Goal: Transaction & Acquisition: Purchase product/service

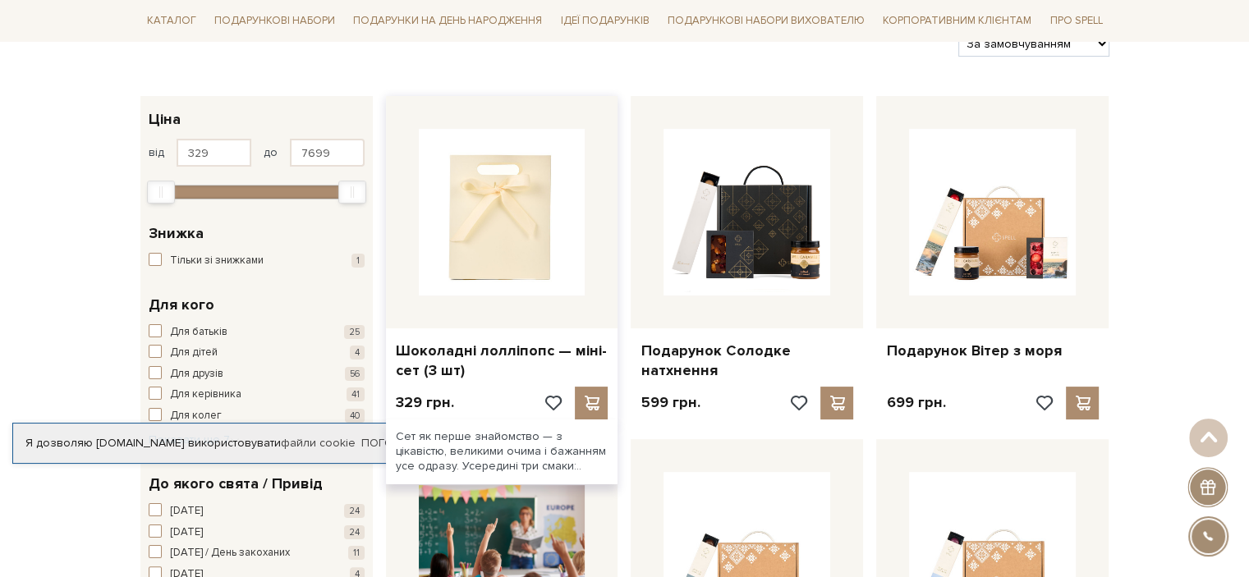
scroll to position [246, 0]
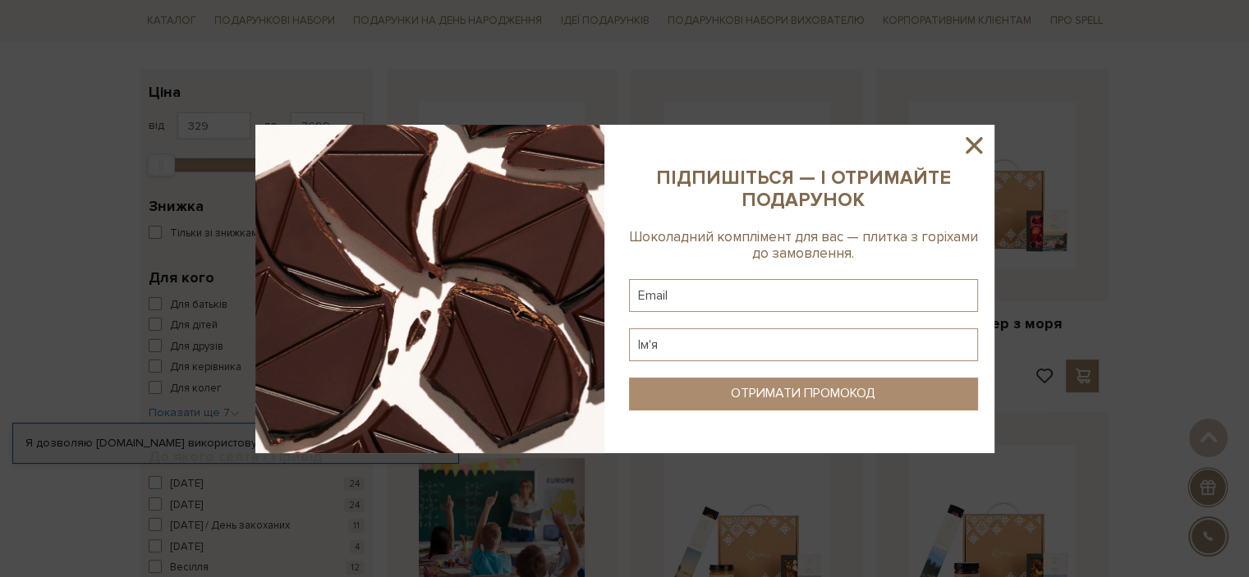
click at [977, 144] on icon at bounding box center [974, 145] width 28 height 28
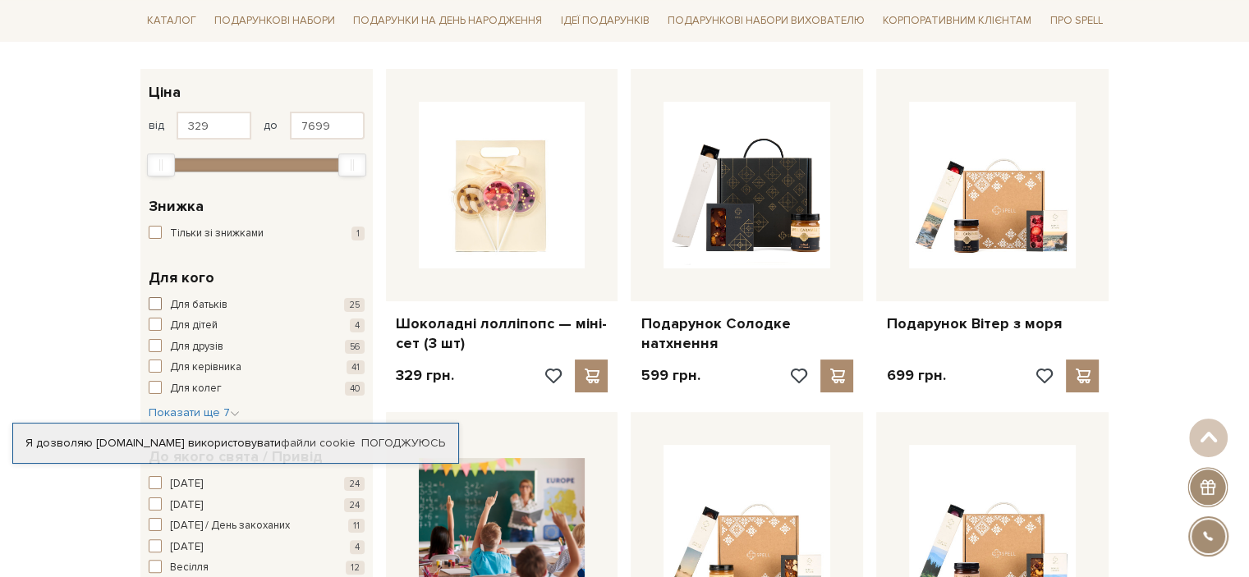
click at [152, 298] on span "button" at bounding box center [155, 303] width 13 height 13
click at [153, 302] on span "button" at bounding box center [155, 303] width 13 height 13
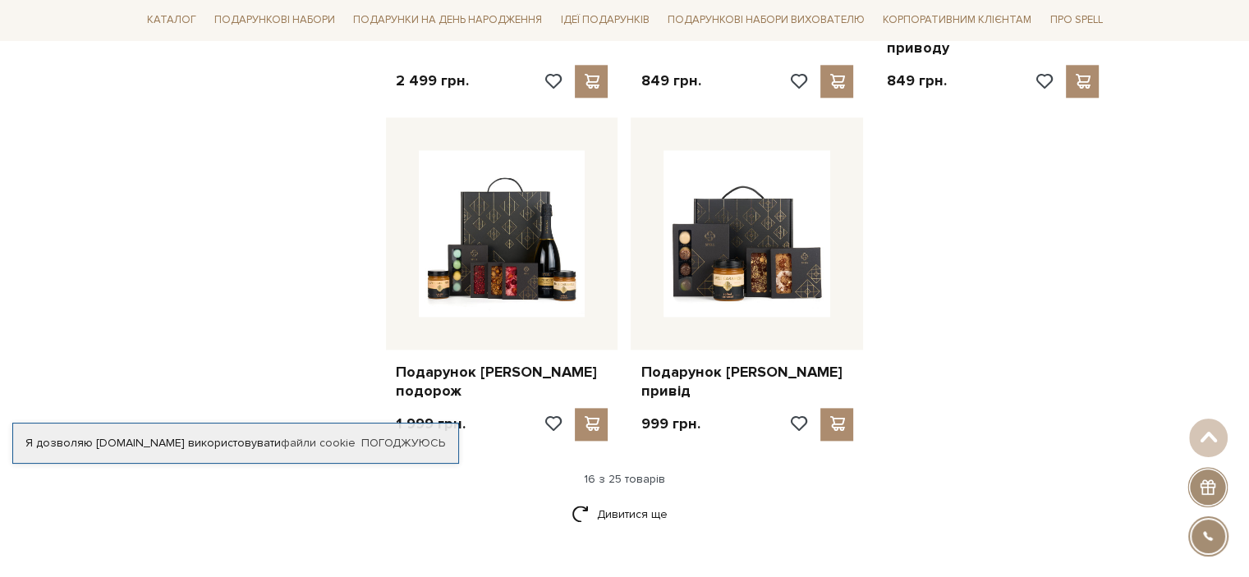
scroll to position [1971, 0]
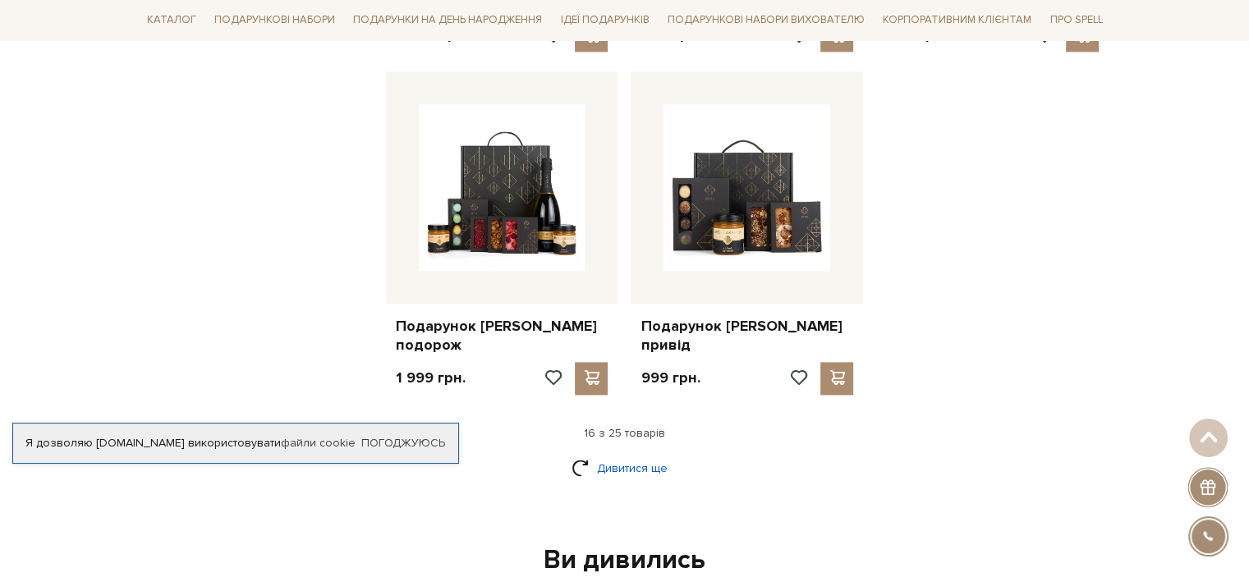
click at [612, 454] on link "Дивитися ще" at bounding box center [624, 468] width 107 height 29
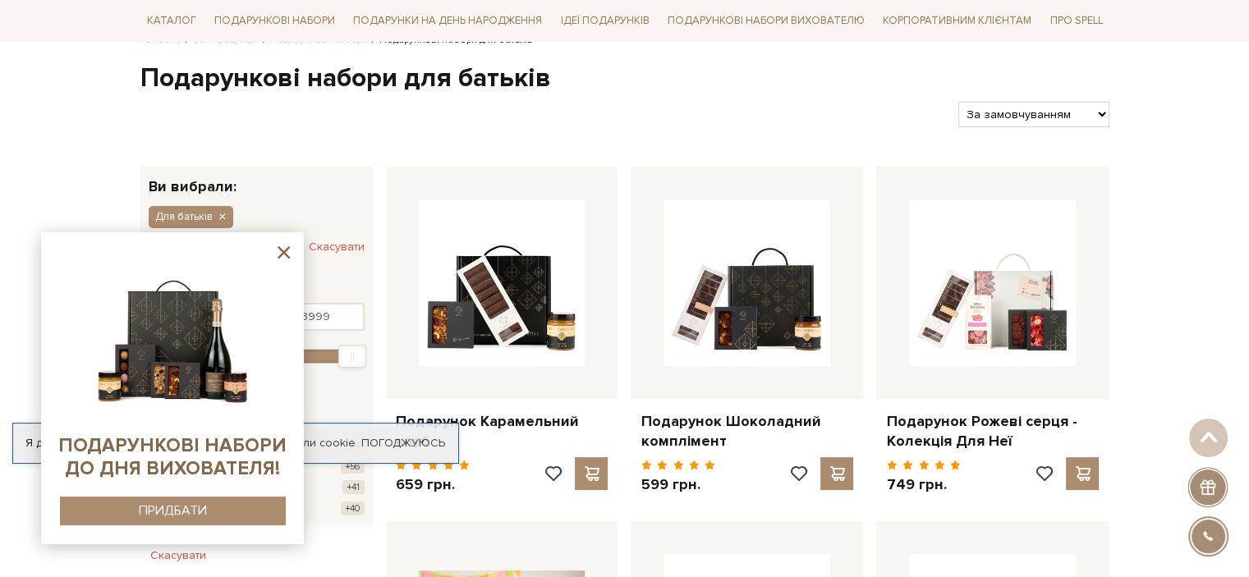
scroll to position [132, 0]
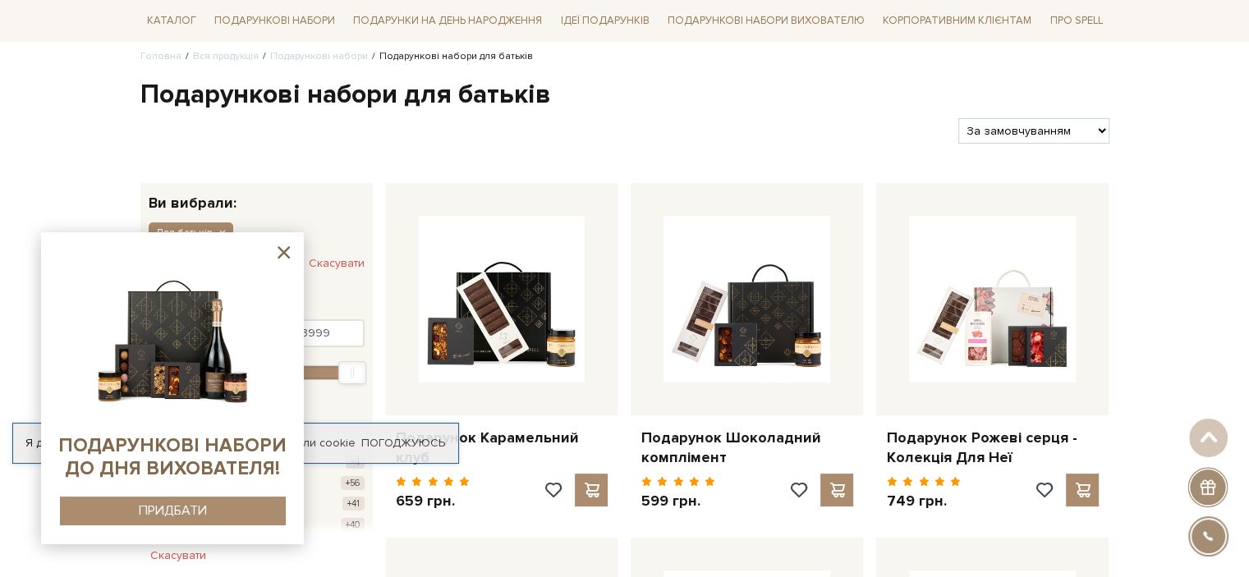
click at [1003, 133] on select "За замовчуванням За Ціною (зростання) За Ціною (зменшення) Новинки За популярні…" at bounding box center [1033, 130] width 150 height 25
click at [718, 141] on div at bounding box center [543, 130] width 819 height 25
click at [285, 255] on icon at bounding box center [284, 252] width 12 height 12
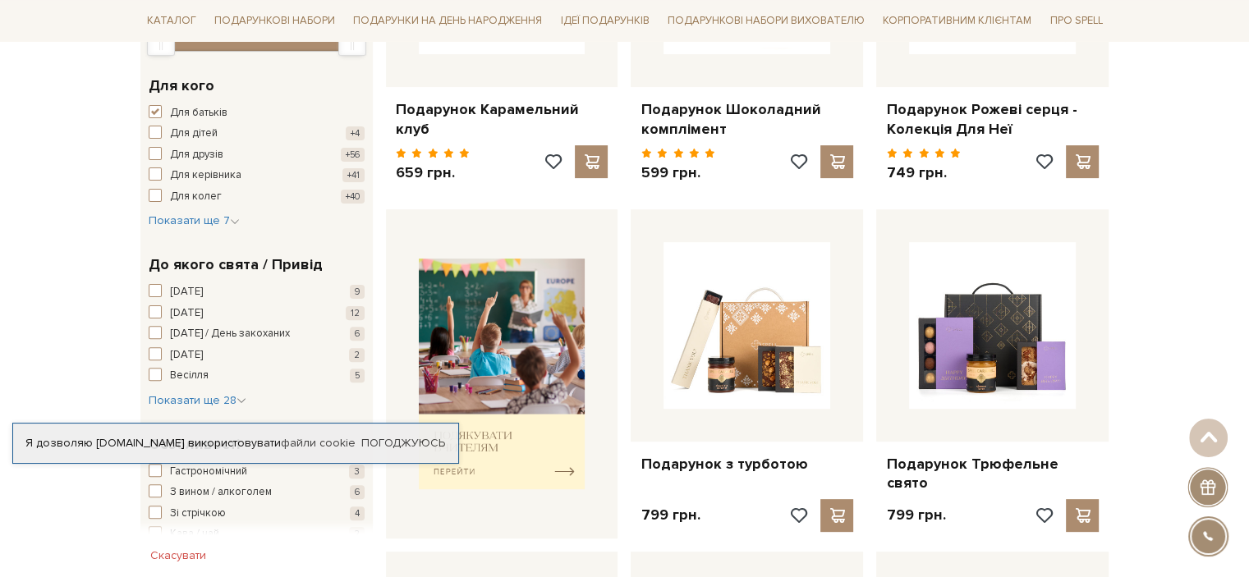
scroll to position [543, 0]
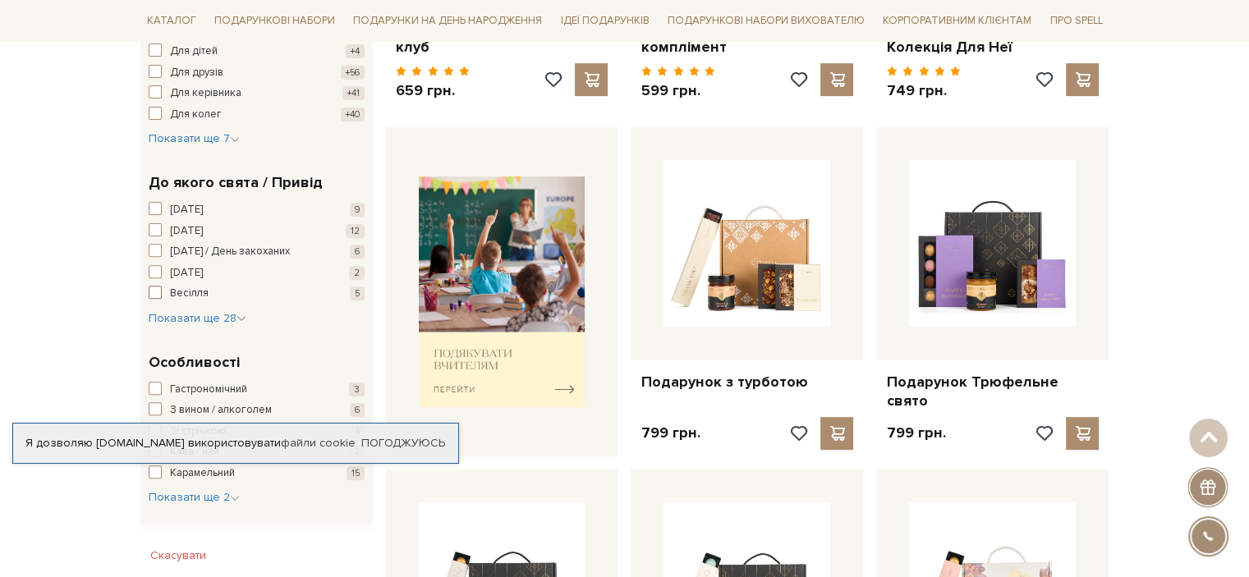
click at [159, 291] on span "button" at bounding box center [155, 292] width 13 height 13
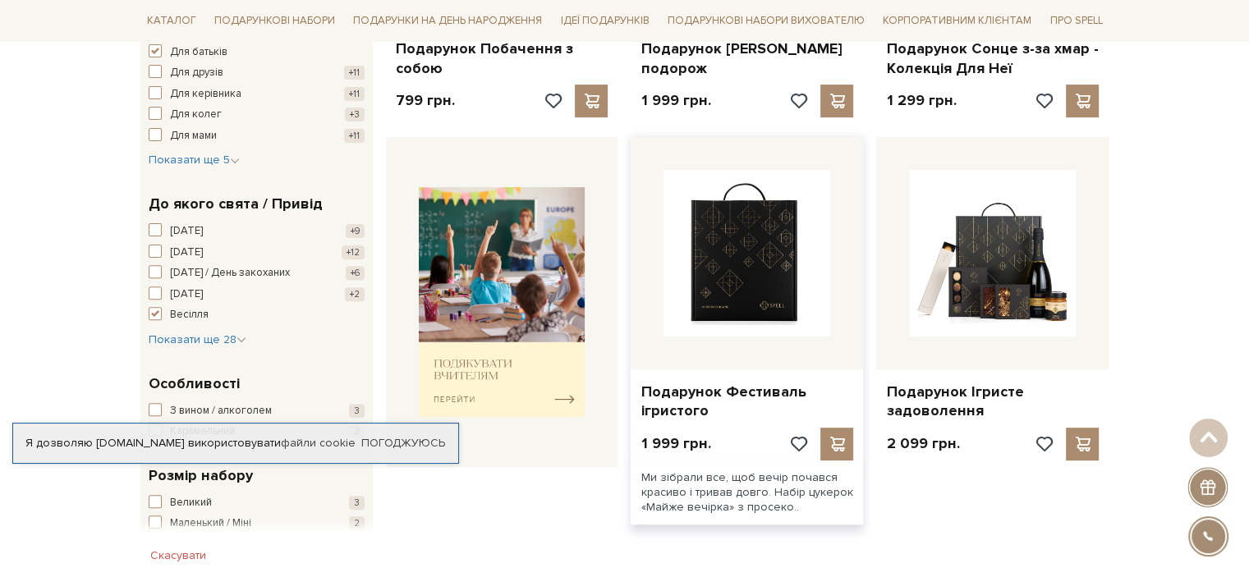
scroll to position [493, 0]
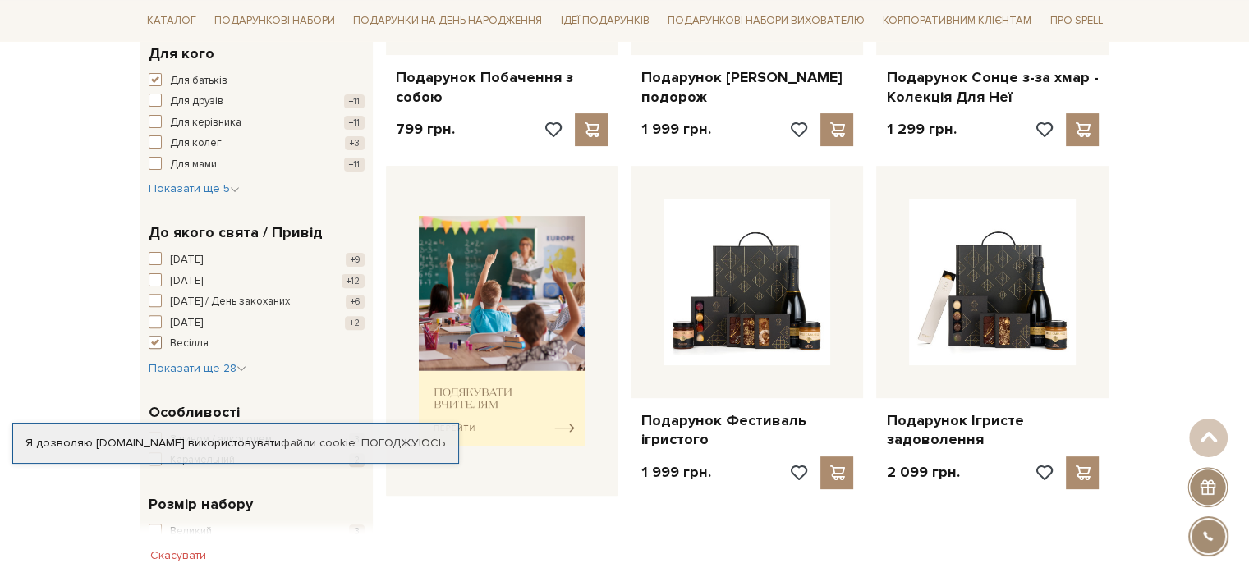
click at [154, 343] on span "button" at bounding box center [155, 342] width 13 height 13
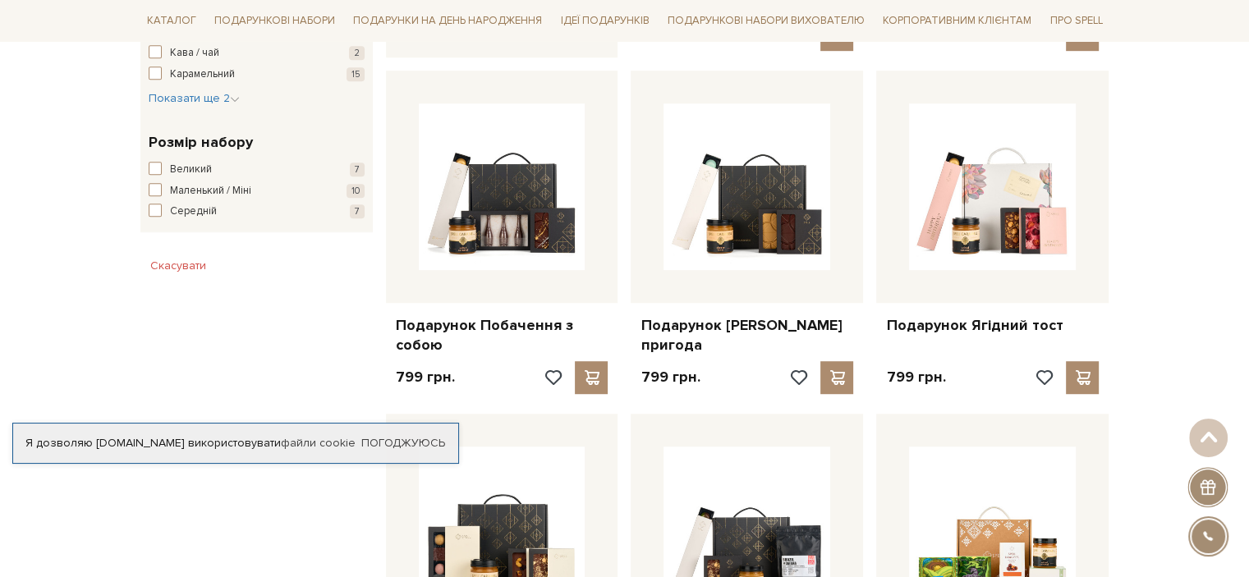
scroll to position [903, 0]
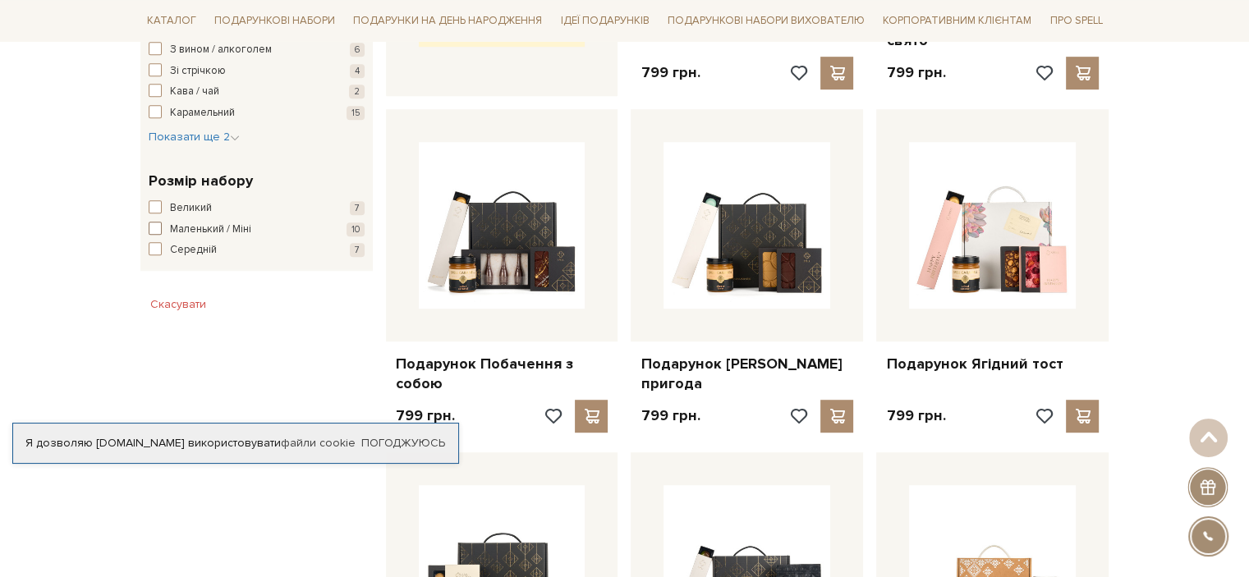
click at [151, 227] on span "button" at bounding box center [155, 228] width 13 height 13
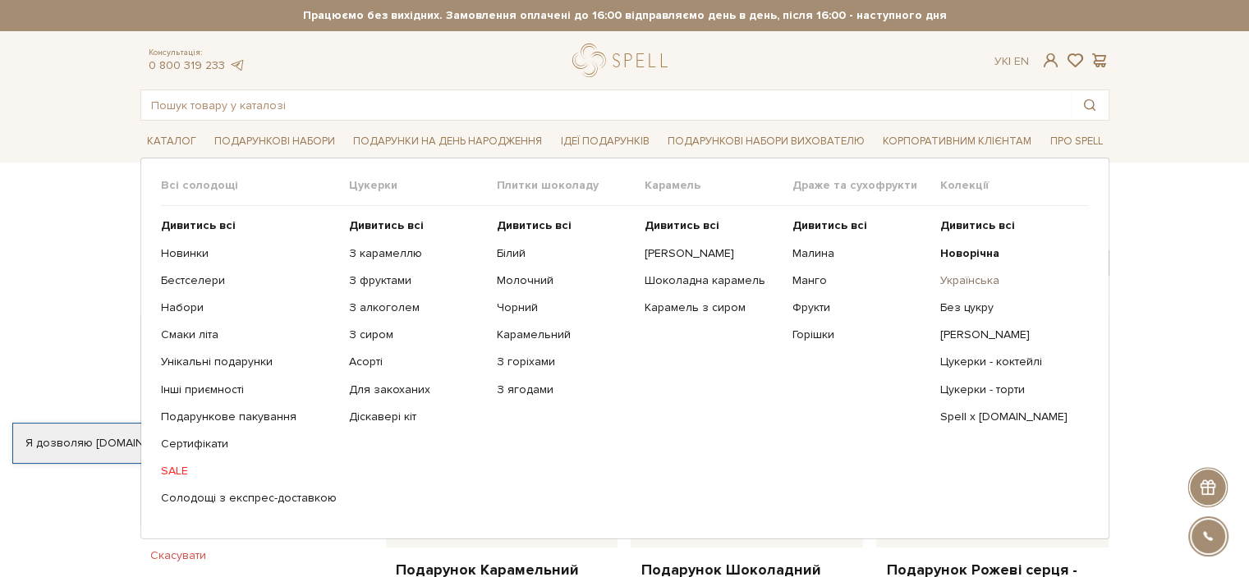
click at [960, 279] on link "Українська" at bounding box center [1007, 280] width 135 height 15
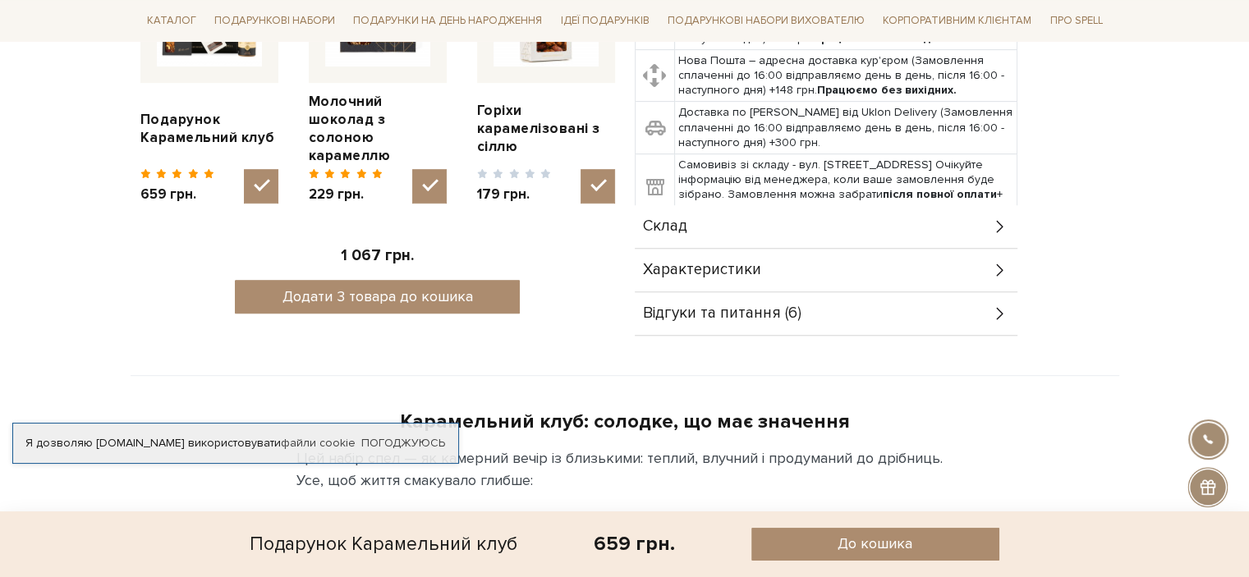
scroll to position [657, 0]
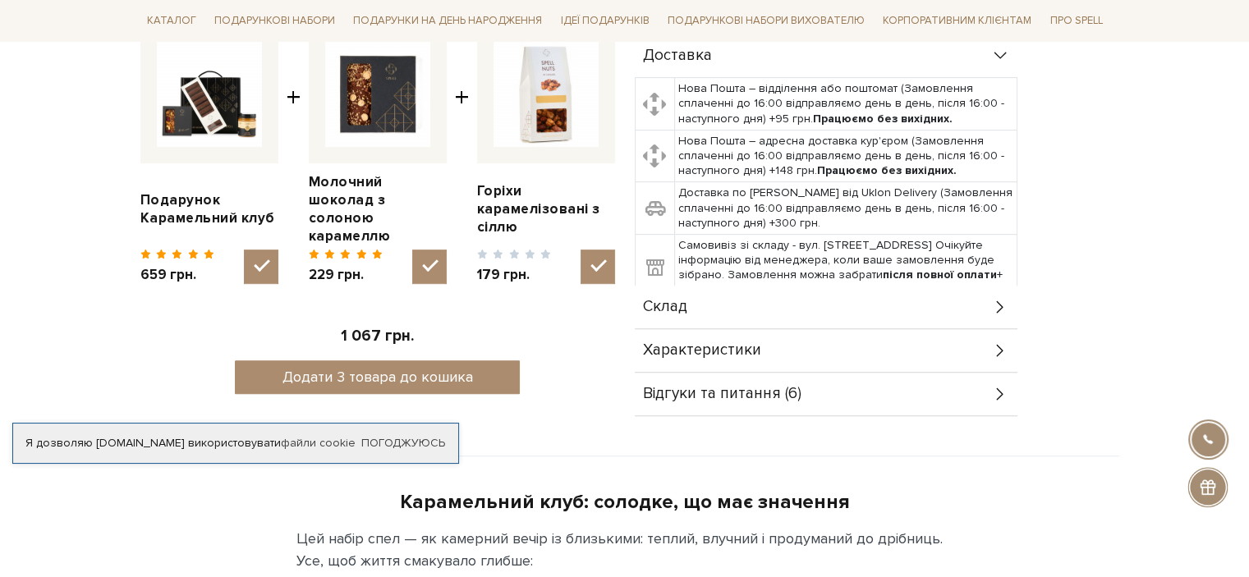
click at [1002, 301] on icon at bounding box center [1000, 307] width 18 height 18
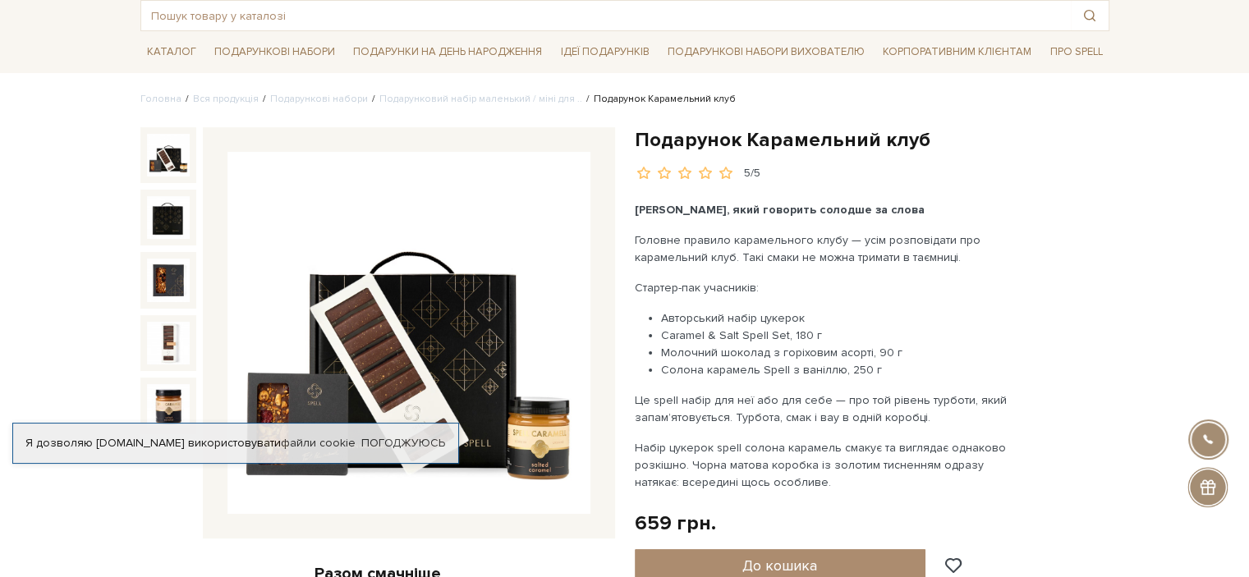
scroll to position [82, 0]
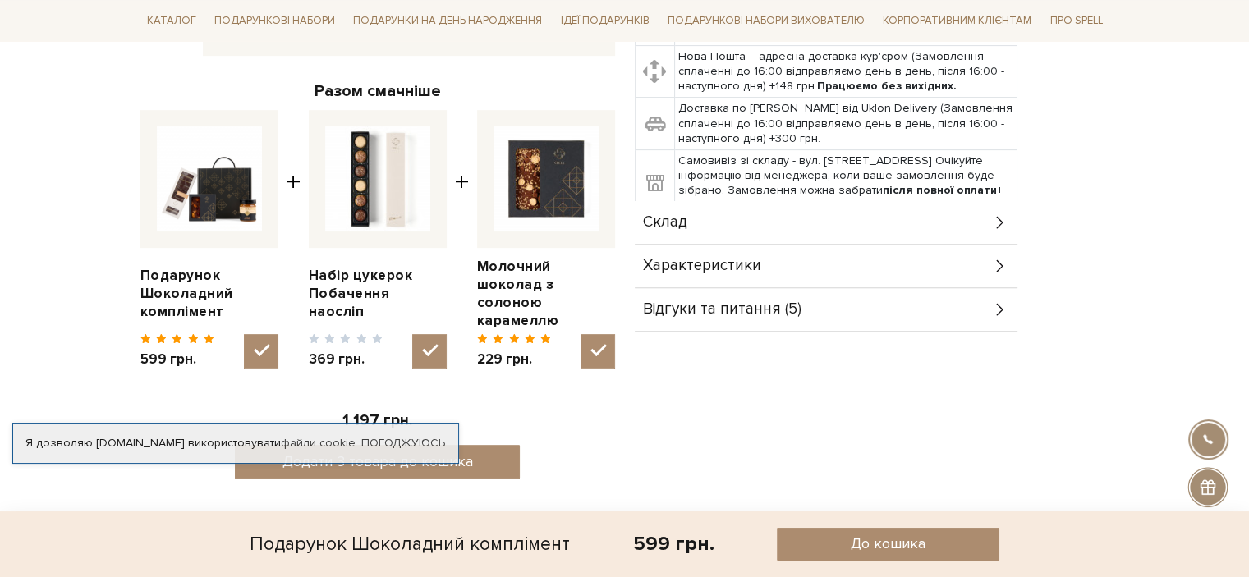
scroll to position [575, 0]
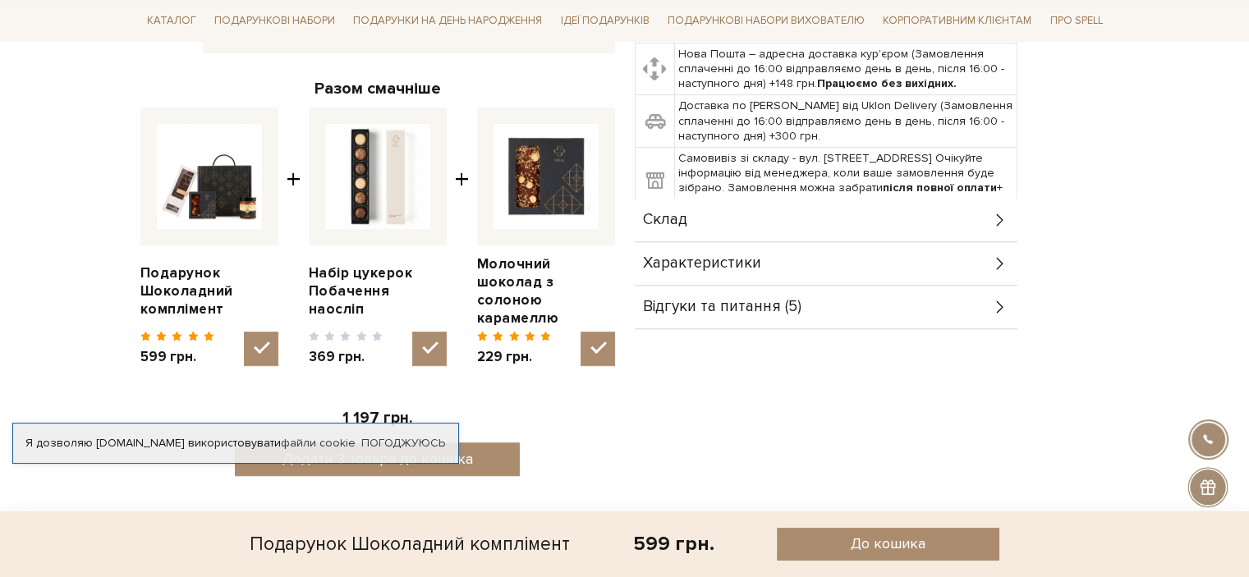
click at [997, 221] on icon at bounding box center [1000, 220] width 18 height 18
click at [997, 218] on icon at bounding box center [1000, 220] width 18 height 18
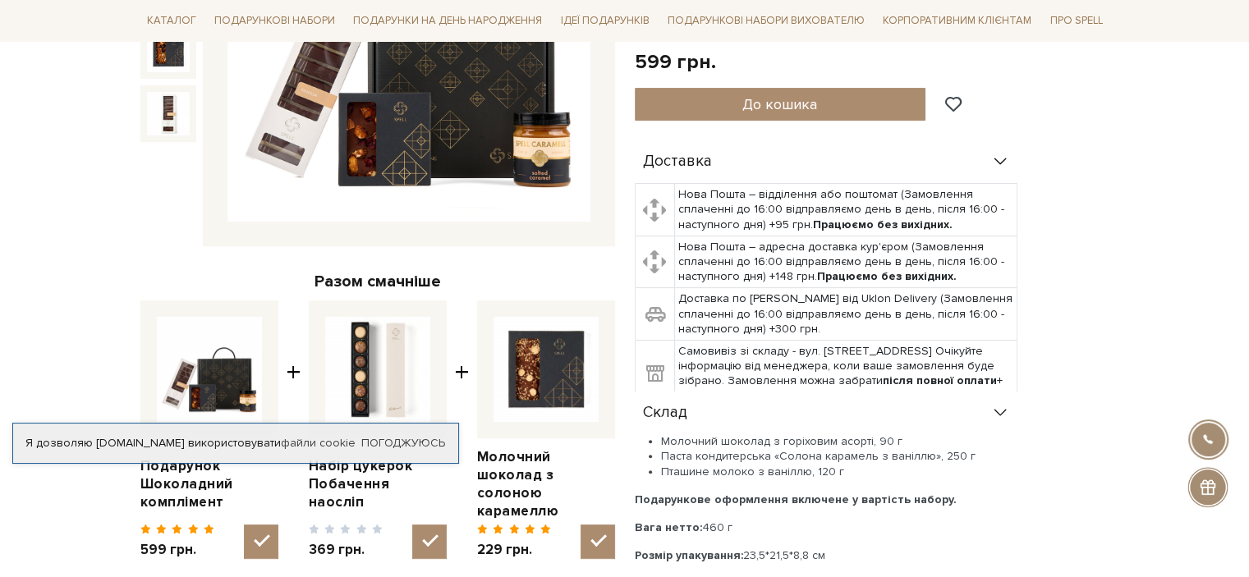
scroll to position [411, 0]
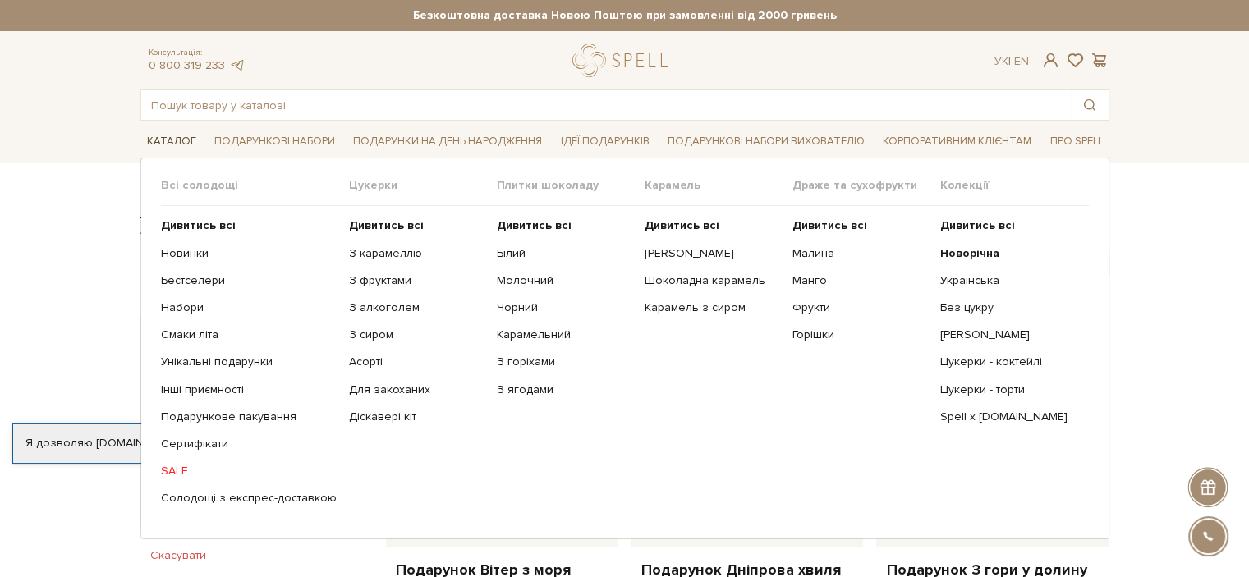
click at [169, 140] on link "Каталог" at bounding box center [171, 141] width 62 height 25
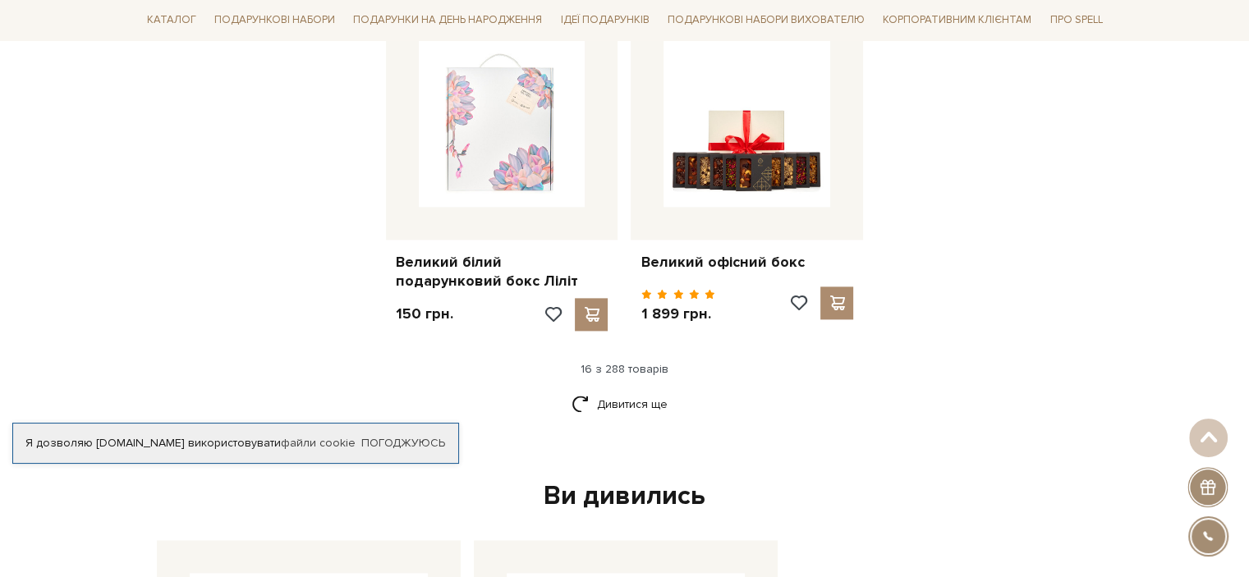
scroll to position [2135, 0]
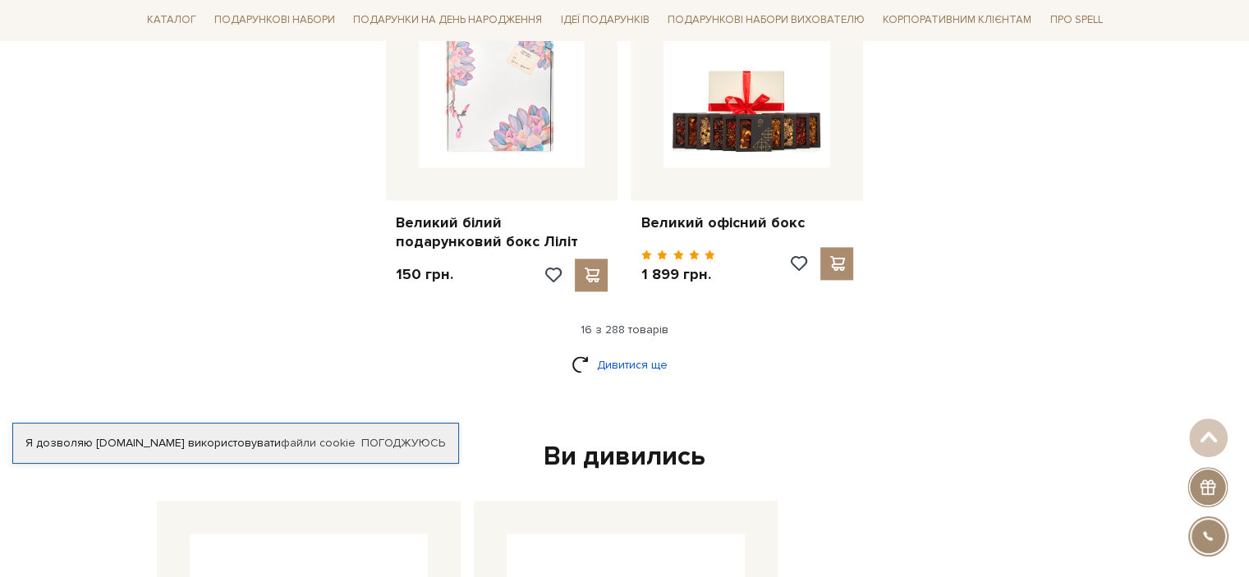
click at [604, 351] on link "Дивитися ще" at bounding box center [624, 365] width 107 height 29
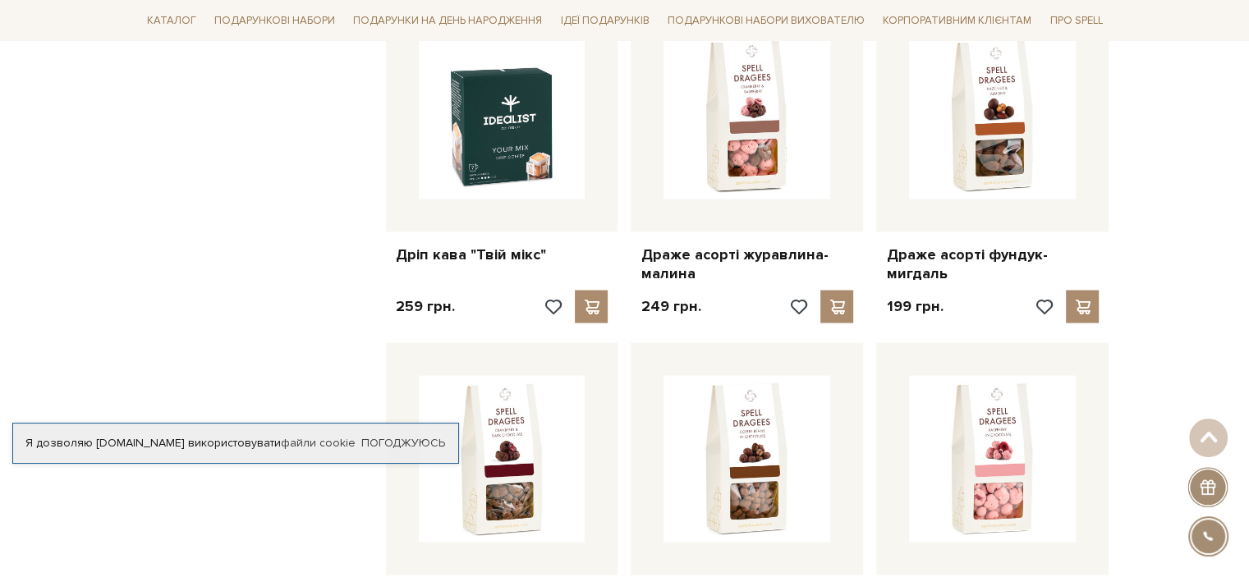
scroll to position [3120, 0]
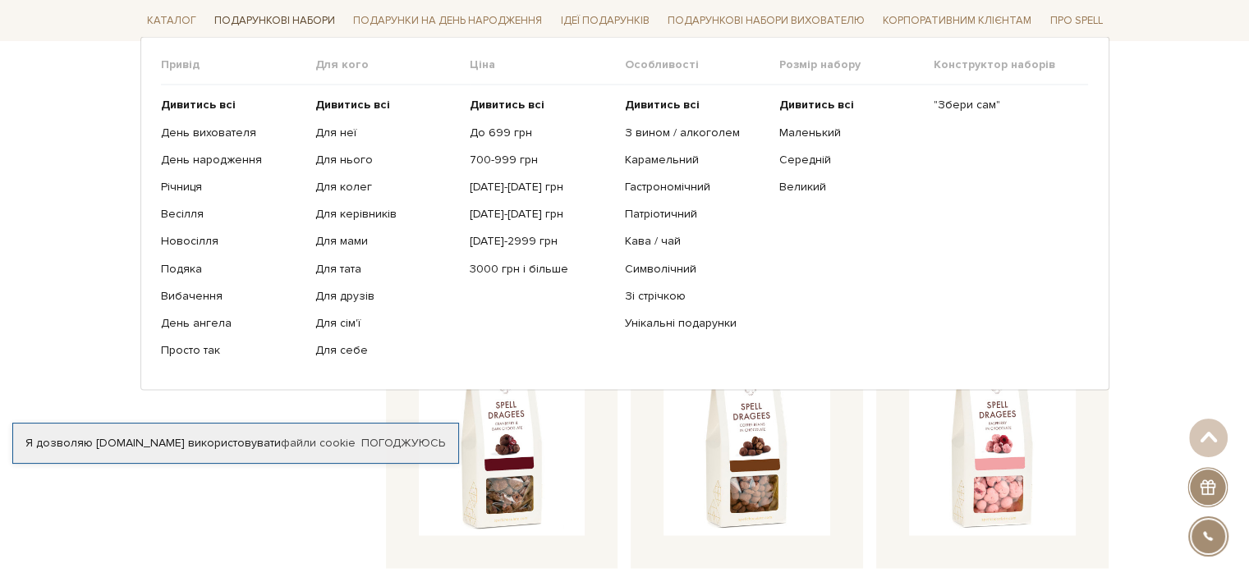
click at [245, 22] on link "Подарункові набори" at bounding box center [275, 20] width 134 height 25
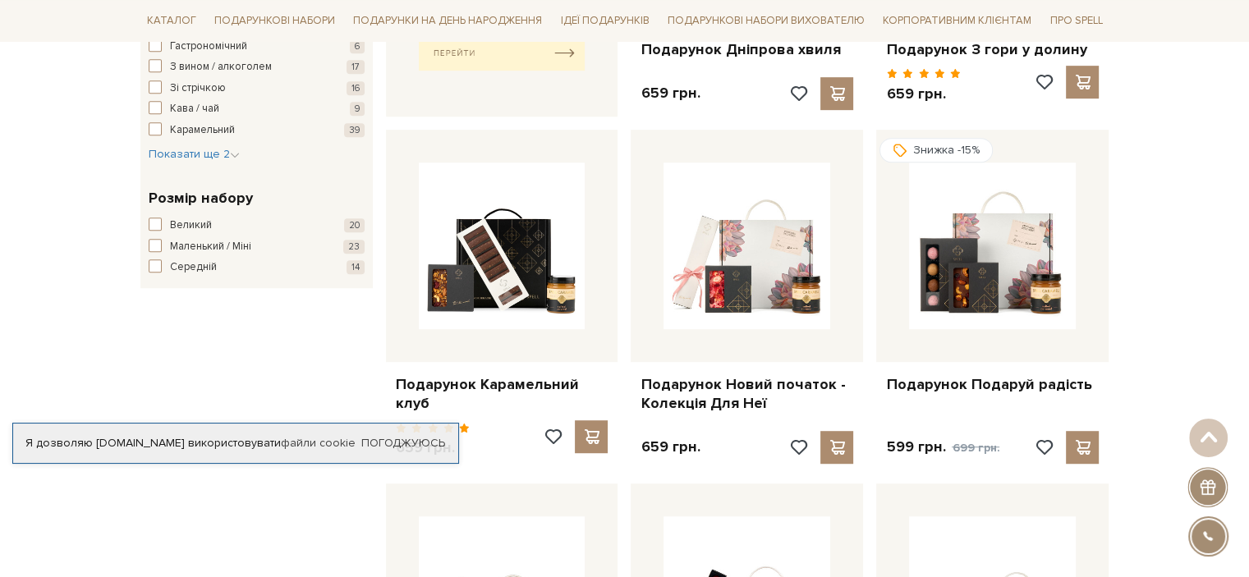
scroll to position [903, 0]
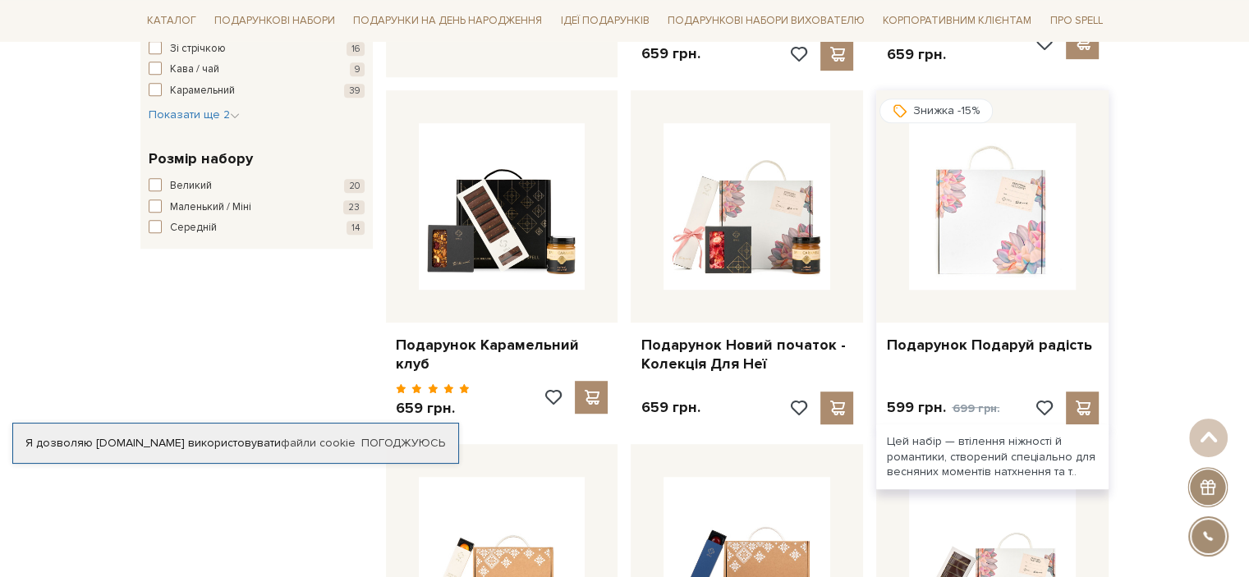
click at [992, 268] on img at bounding box center [992, 206] width 167 height 167
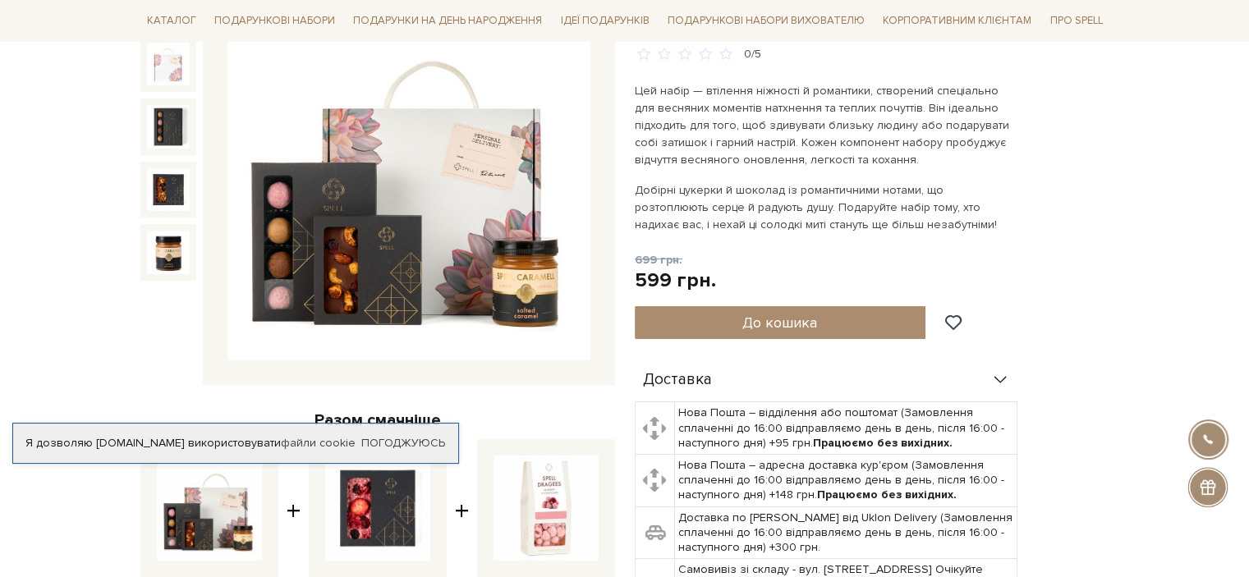
scroll to position [246, 0]
